Goal: Task Accomplishment & Management: Manage account settings

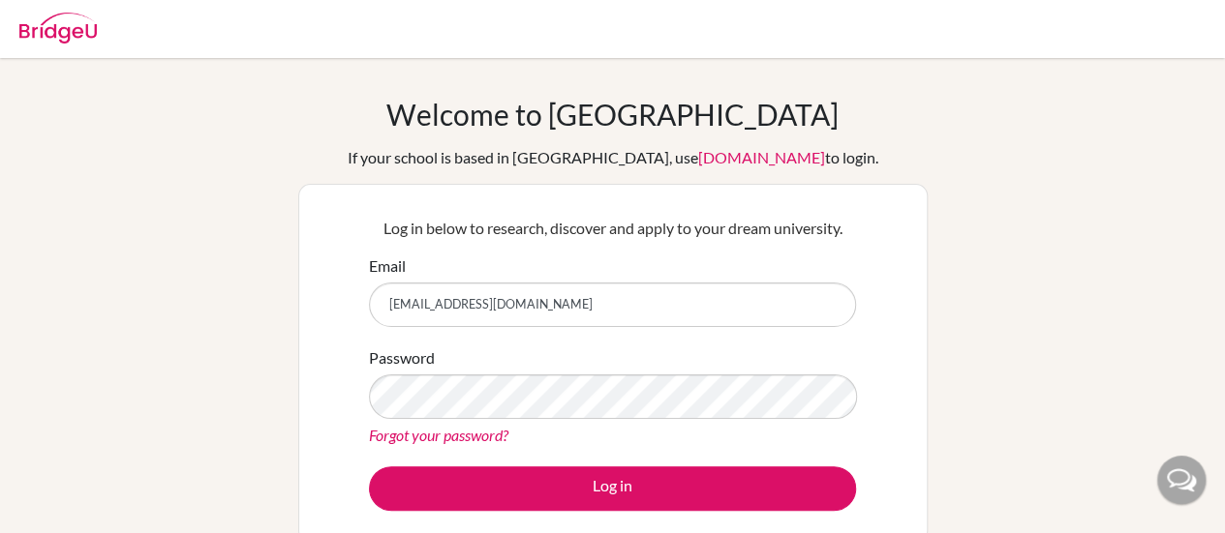
type input "[EMAIL_ADDRESS][DOMAIN_NAME]"
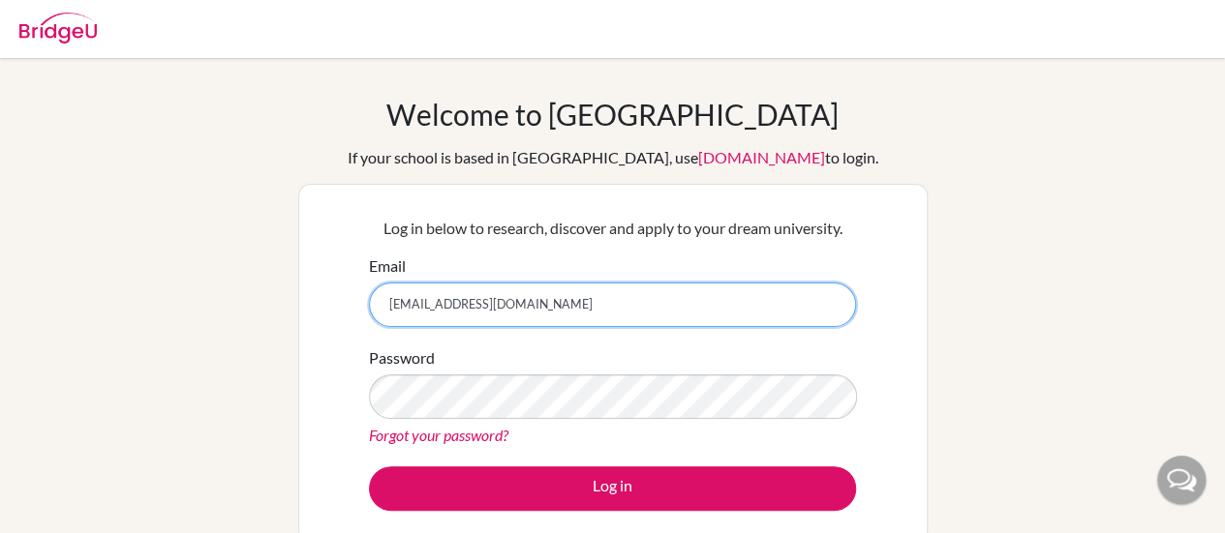
click at [528, 306] on input "[EMAIL_ADDRESS][DOMAIN_NAME]" at bounding box center [612, 305] width 487 height 45
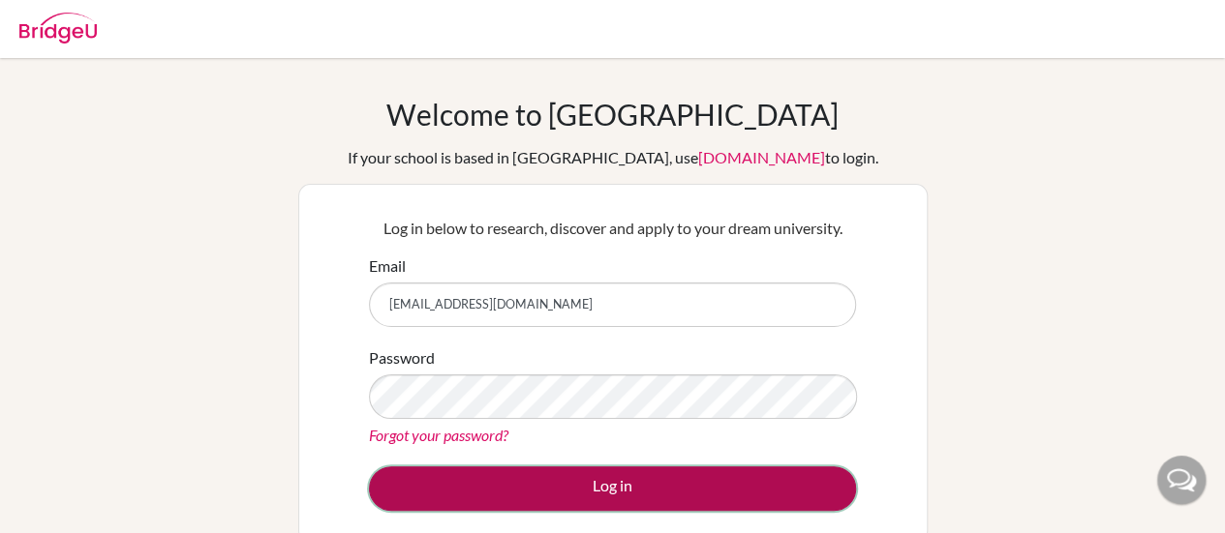
click at [577, 479] on button "Log in" at bounding box center [612, 489] width 487 height 45
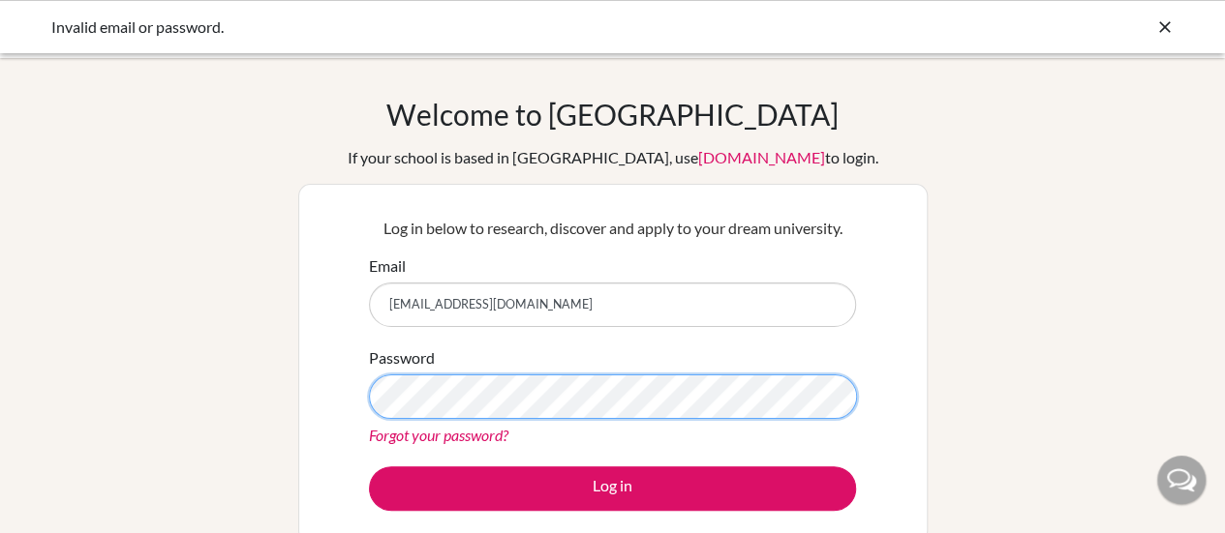
click at [369, 467] on button "Log in" at bounding box center [612, 489] width 487 height 45
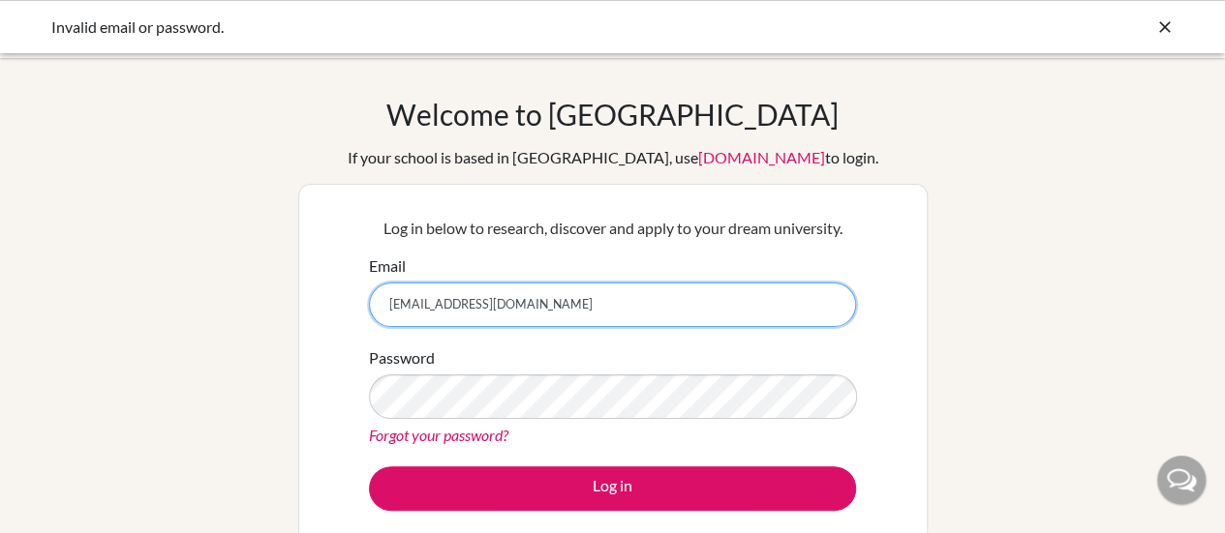
click at [569, 303] on input "[EMAIL_ADDRESS][DOMAIN_NAME]" at bounding box center [612, 305] width 487 height 45
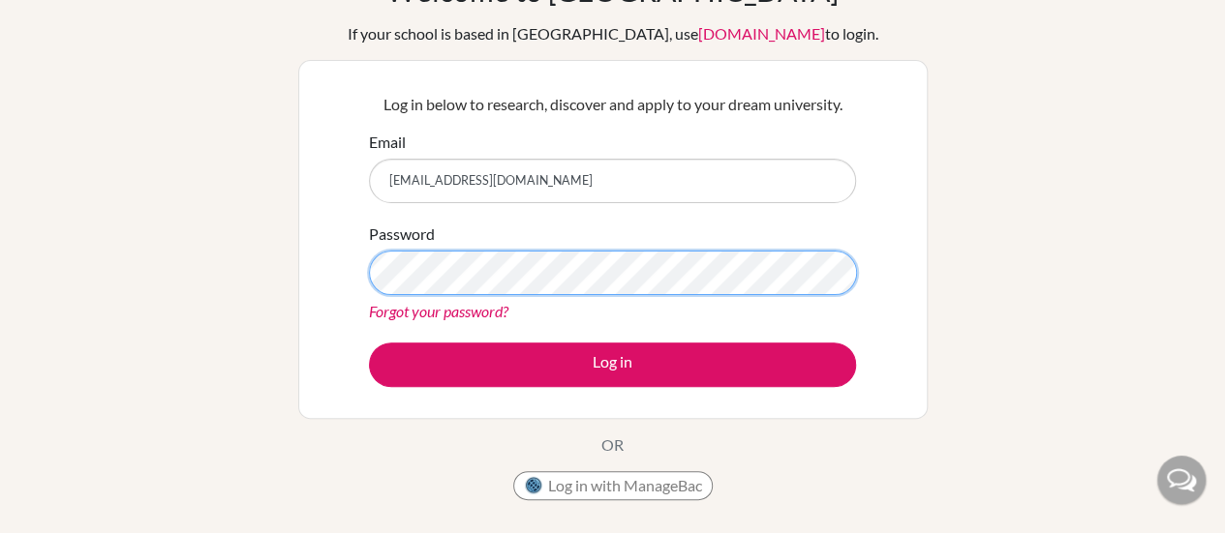
scroll to position [123, 0]
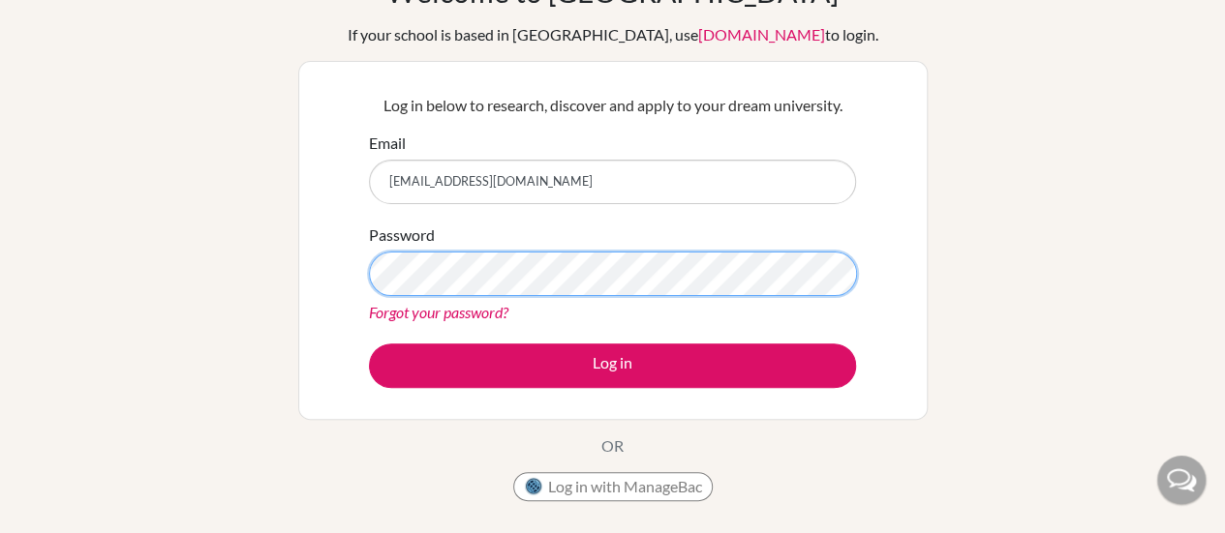
click at [369, 344] on button "Log in" at bounding box center [612, 366] width 487 height 45
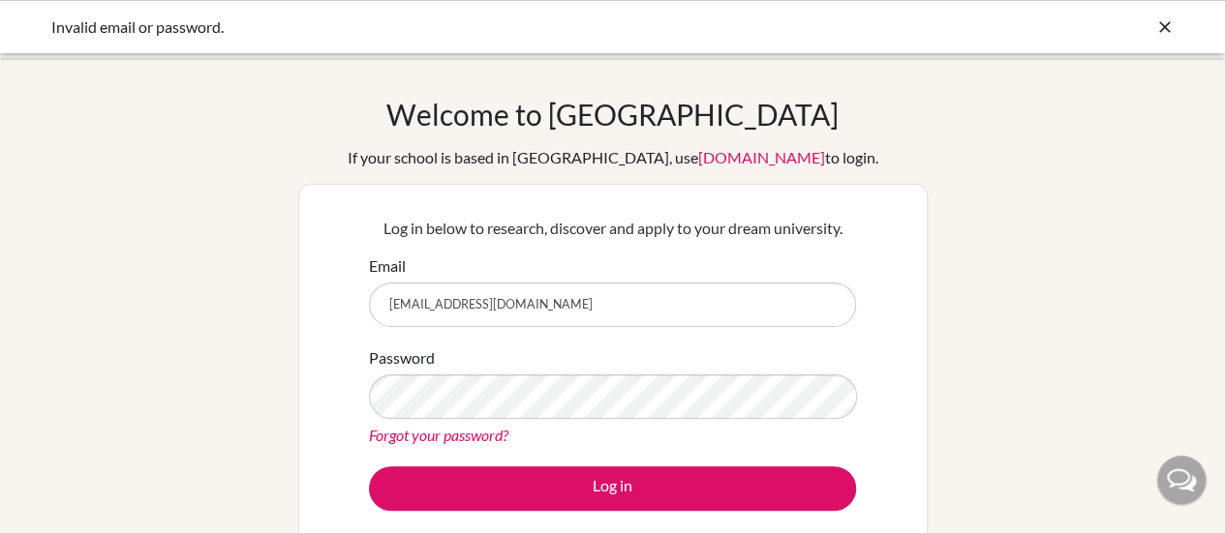
click at [599, 320] on input "[EMAIL_ADDRESS][DOMAIN_NAME]" at bounding box center [612, 305] width 487 height 45
click at [558, 303] on input "[EMAIL_ADDRESS][DOMAIN_NAME]" at bounding box center [612, 305] width 487 height 45
drag, startPoint x: 558, startPoint y: 303, endPoint x: 288, endPoint y: 299, distance: 270.1
click at [288, 299] on div "Welcome to BridgeU If your school is based in China, use app.bridge-u.com.cn to…" at bounding box center [612, 413] width 1225 height 633
type input "[EMAIL_ADDRESS][DOMAIN_NAME]"
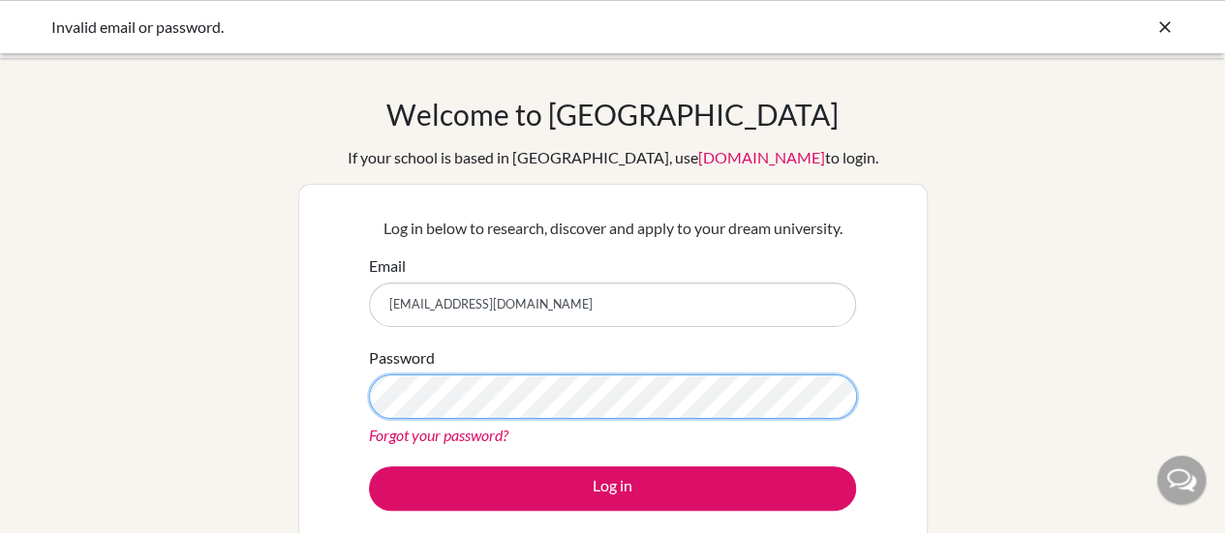
click at [369, 467] on button "Log in" at bounding box center [612, 489] width 487 height 45
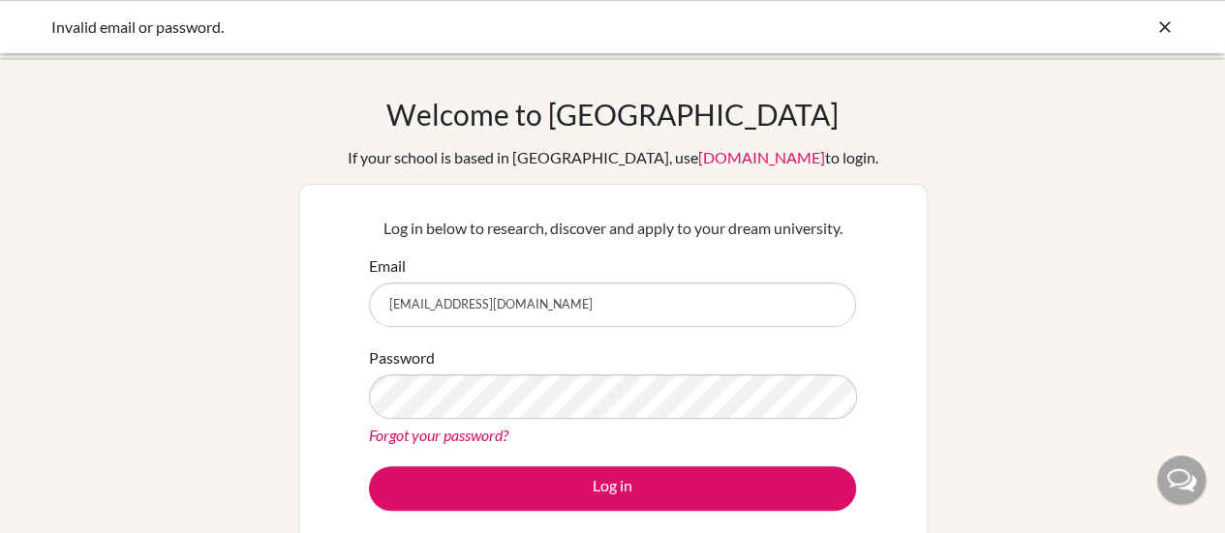
click at [457, 429] on link "Forgot your password?" at bounding box center [438, 435] width 139 height 18
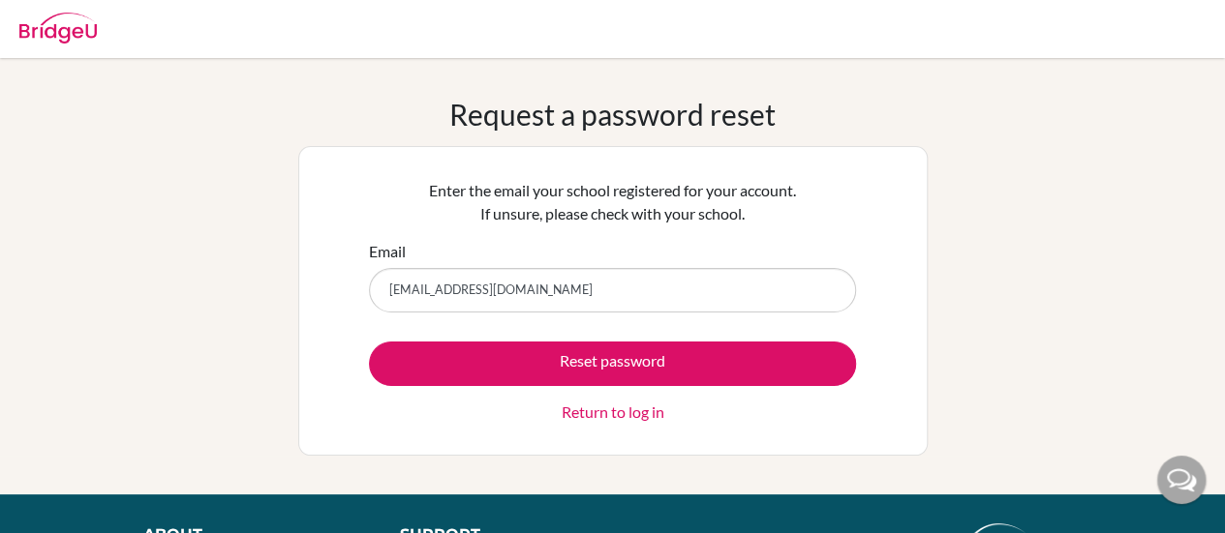
type input "[EMAIL_ADDRESS][DOMAIN_NAME]"
click at [369, 342] on button "Reset password" at bounding box center [612, 364] width 487 height 45
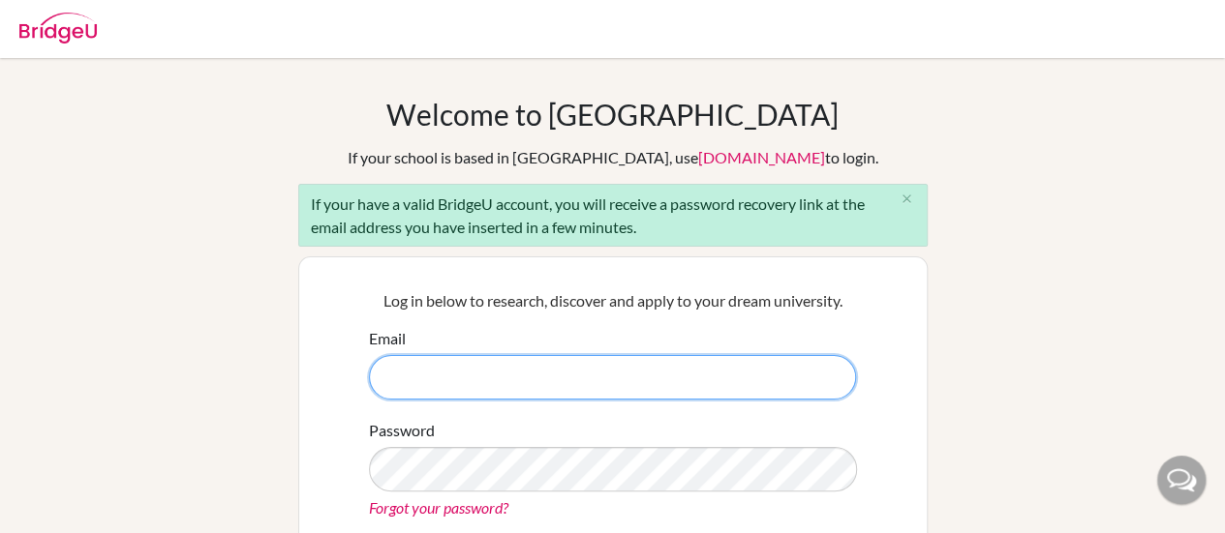
click at [461, 393] on input "Email" at bounding box center [612, 377] width 487 height 45
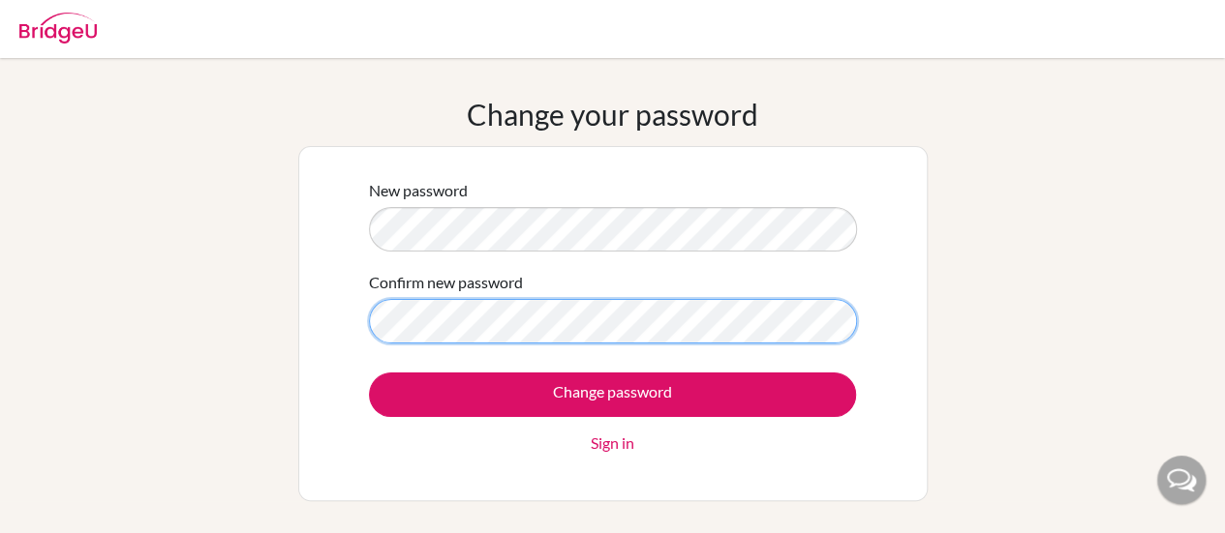
click at [369, 373] on input "Change password" at bounding box center [612, 395] width 487 height 45
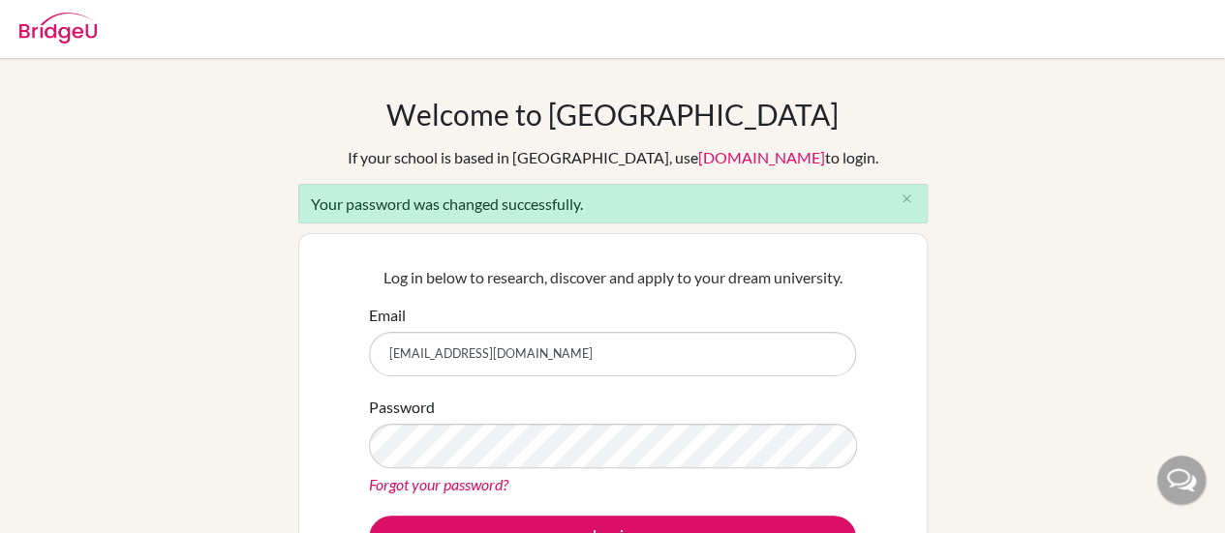
type input "[EMAIL_ADDRESS][DOMAIN_NAME]"
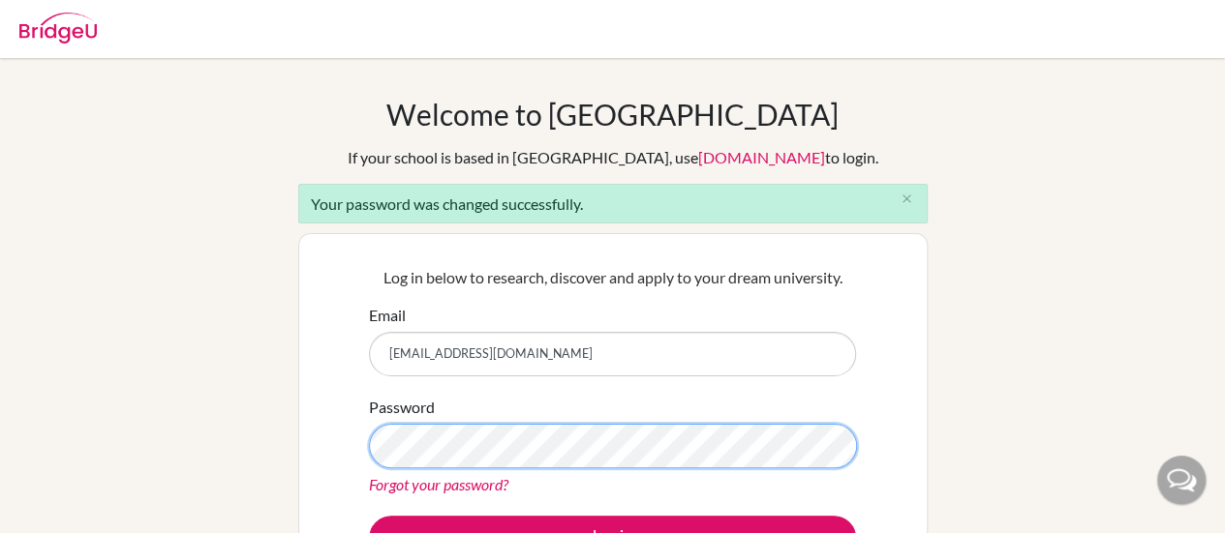
click at [369, 516] on button "Log in" at bounding box center [612, 538] width 487 height 45
